Goal: Task Accomplishment & Management: Manage account settings

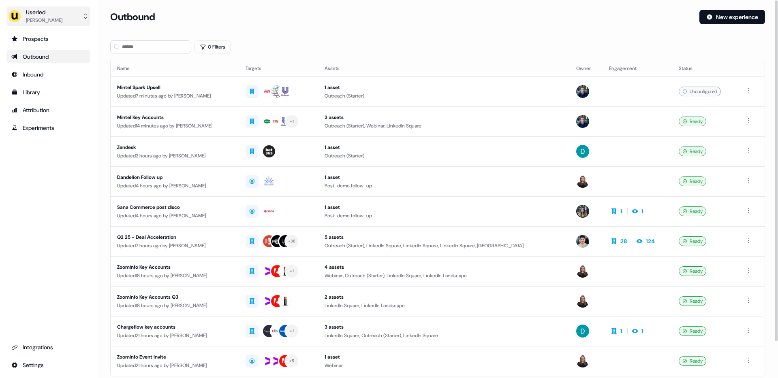
click at [76, 12] on button "Userled [PERSON_NAME]" at bounding box center [48, 15] width 84 height 19
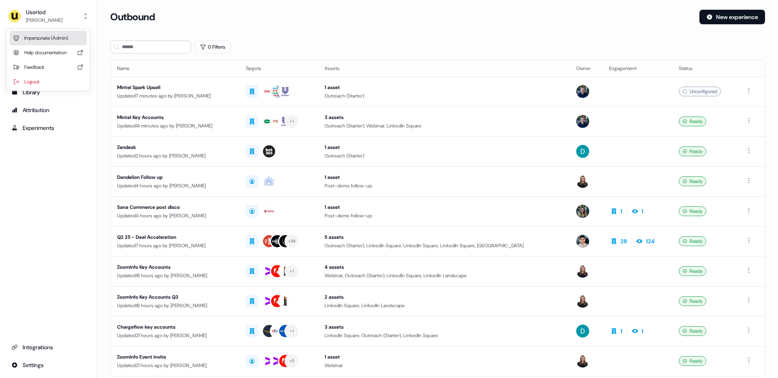
click at [58, 33] on div "Impersonate (Admin)" at bounding box center [48, 38] width 77 height 15
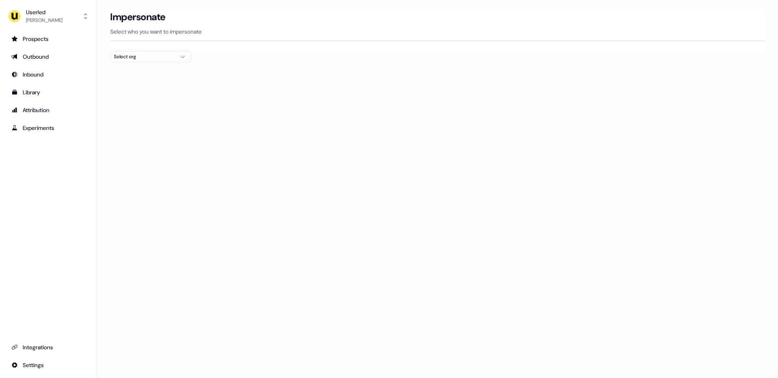
click at [177, 56] on button "Select org" at bounding box center [150, 56] width 81 height 11
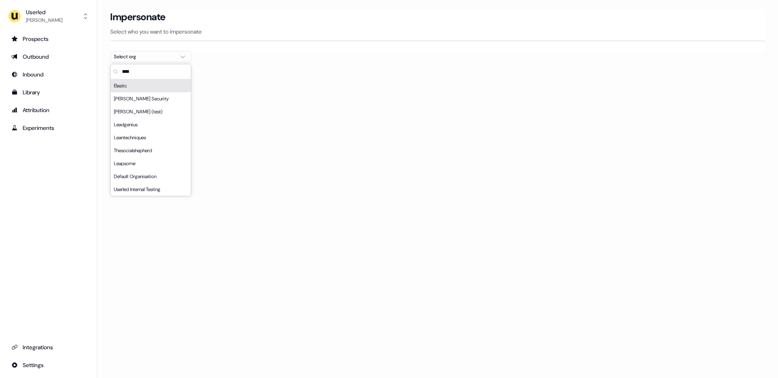
type input "****"
click at [145, 87] on div "Elastic" at bounding box center [151, 85] width 80 height 13
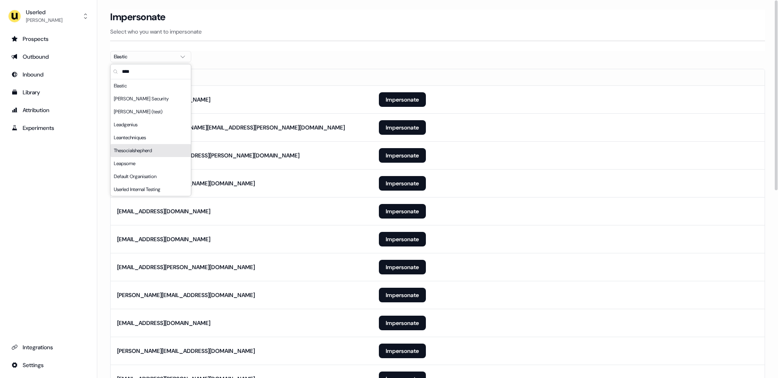
click at [94, 235] on div "Userled Tristan Saunders Prospects Outbound Inbound Library Attribution Experim…" at bounding box center [48, 189] width 97 height 378
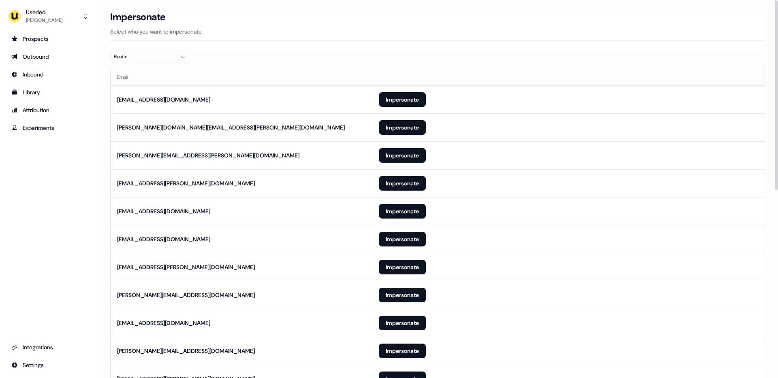
scroll to position [373, 0]
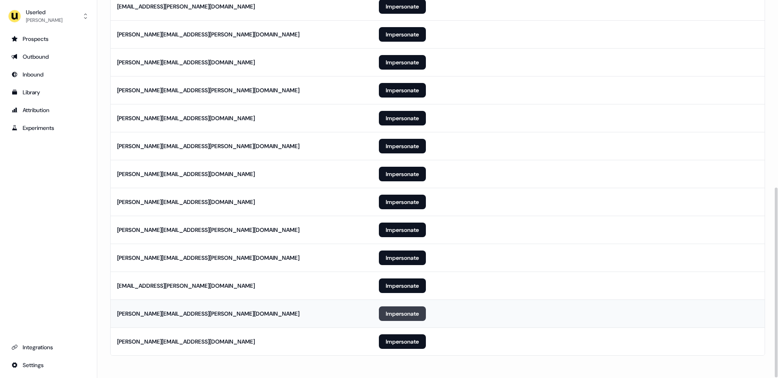
click at [407, 313] on button "Impersonate" at bounding box center [402, 314] width 47 height 15
